Goal: Transaction & Acquisition: Purchase product/service

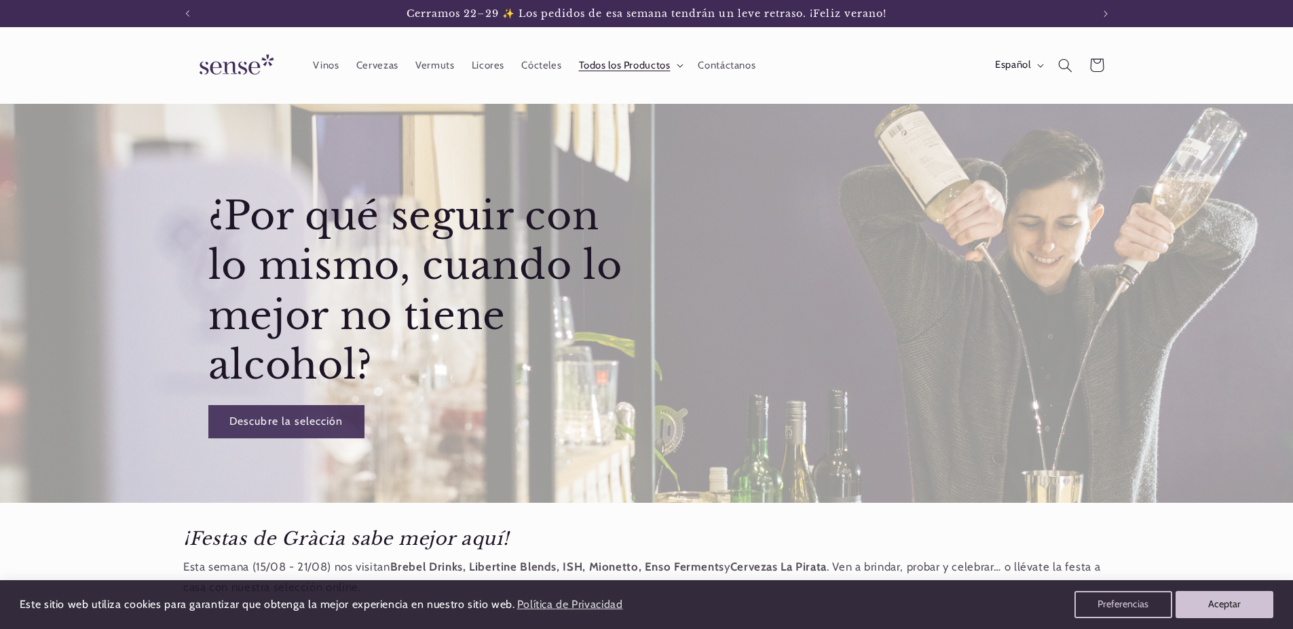
click at [628, 66] on span "Todos los Productos" at bounding box center [625, 65] width 92 height 13
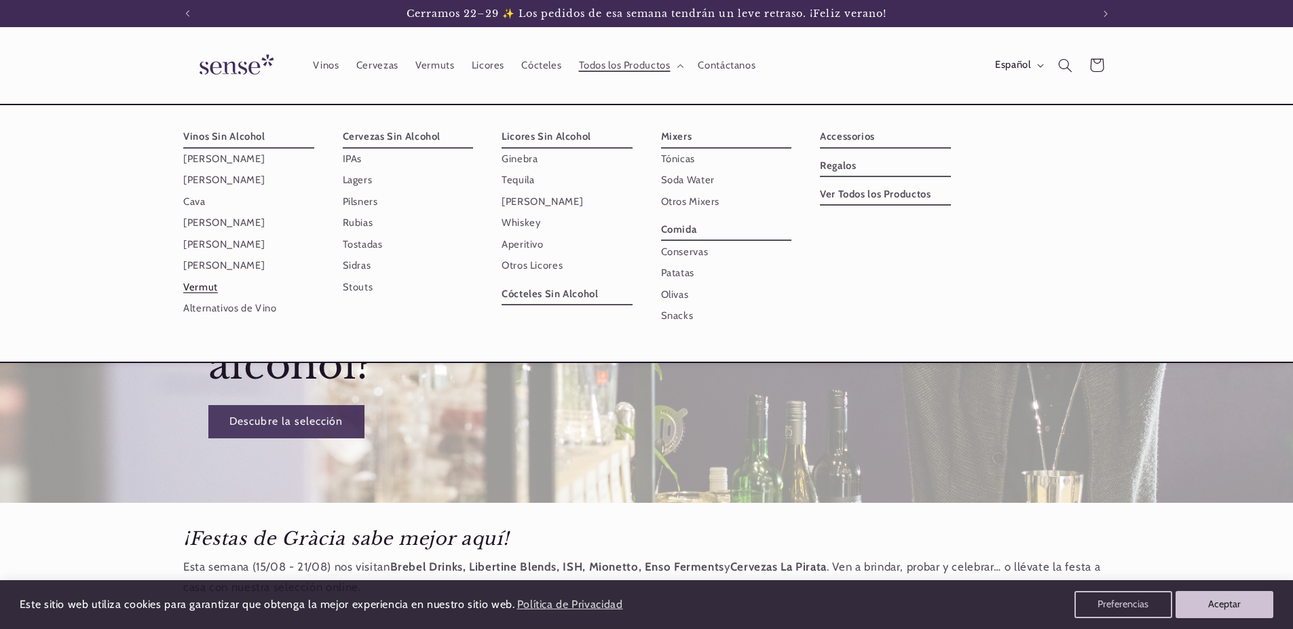
click at [203, 292] on link "Vermut" at bounding box center [248, 286] width 131 height 21
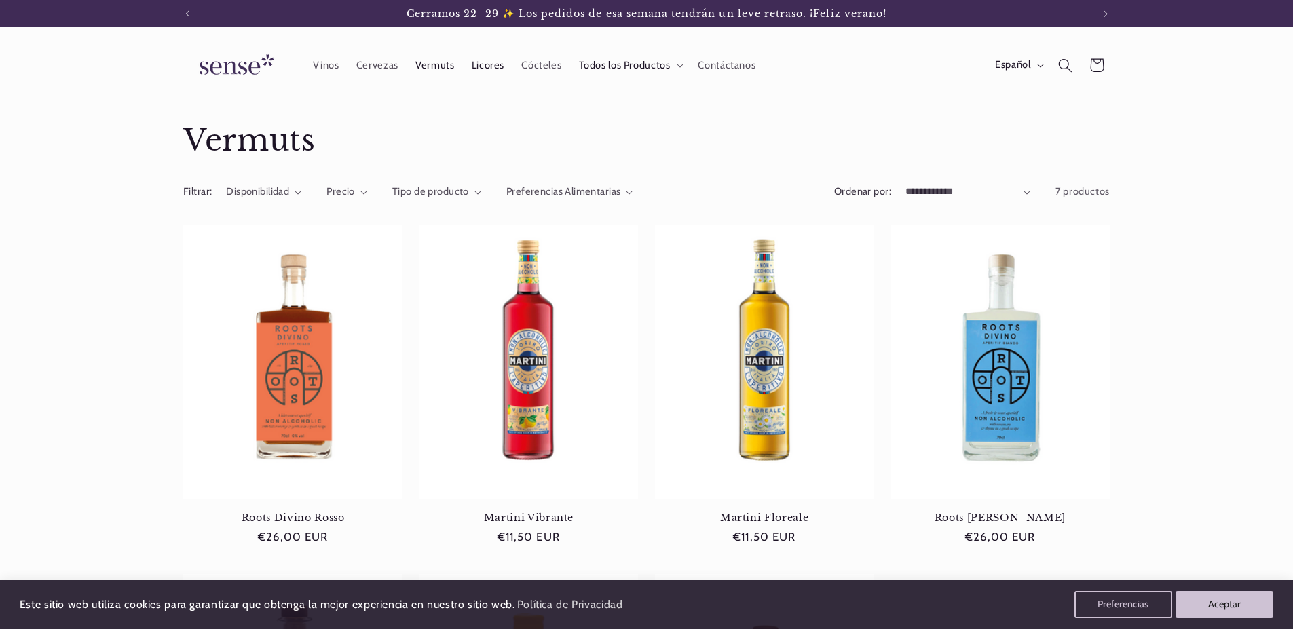
click at [478, 63] on span "Licores" at bounding box center [488, 65] width 33 height 13
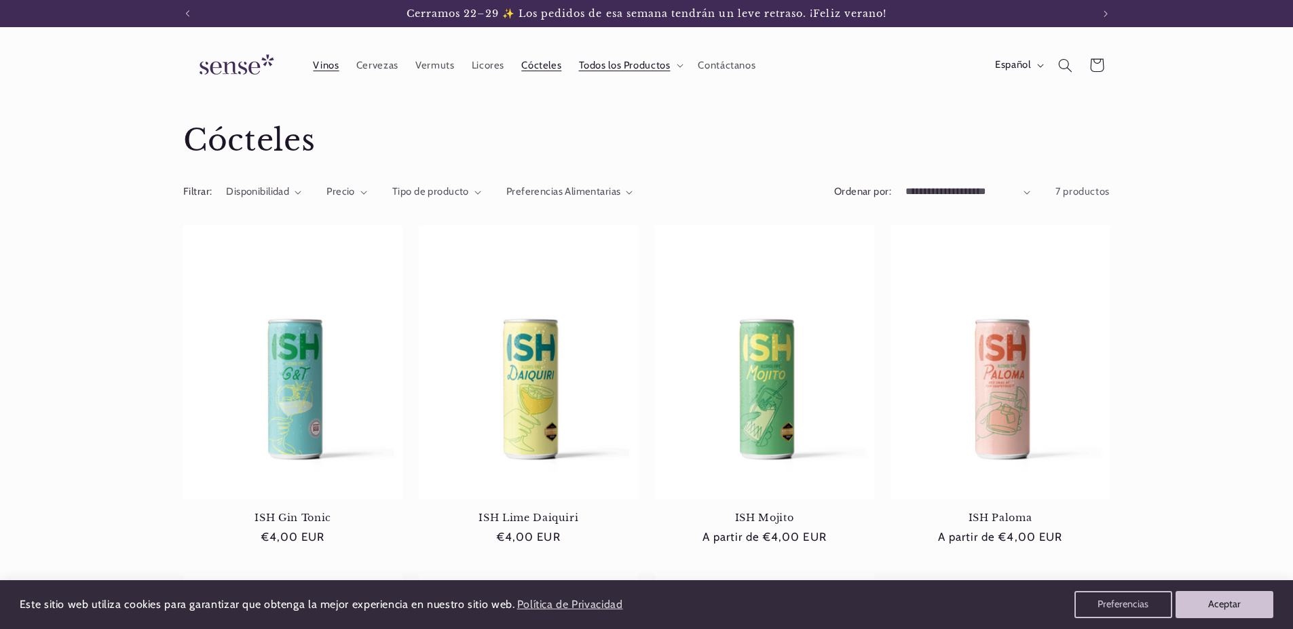
click at [332, 71] on span "Vinos" at bounding box center [326, 65] width 26 height 13
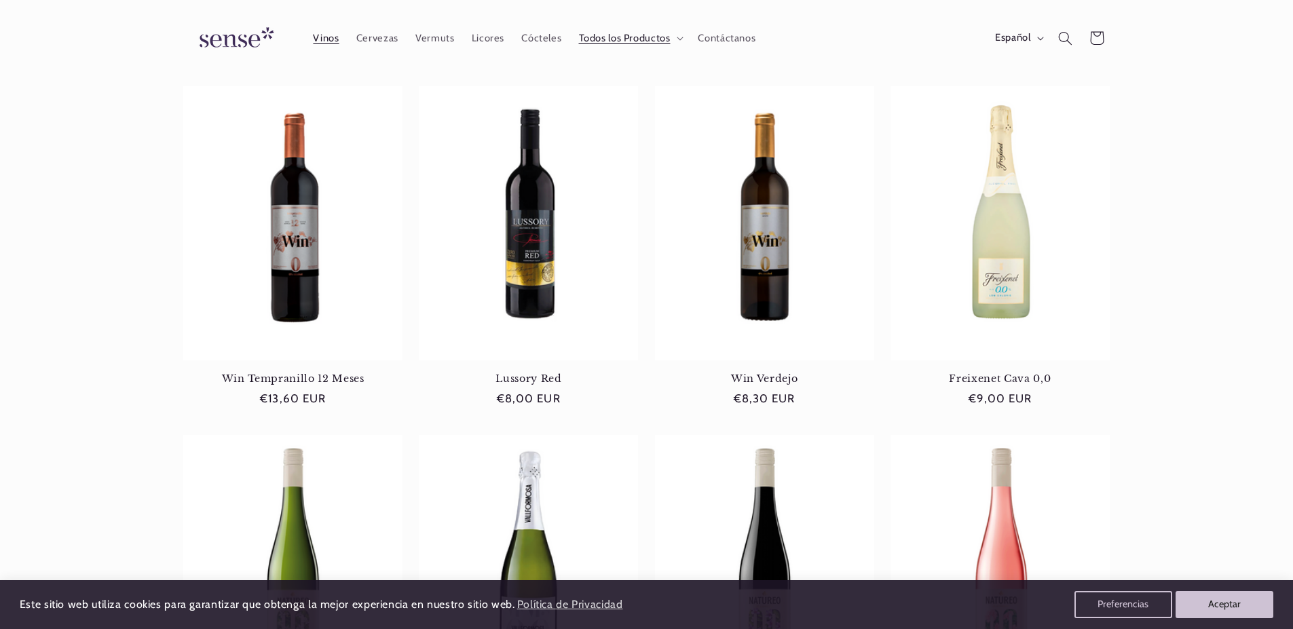
scroll to position [307, 0]
